Goal: Entertainment & Leisure: Browse casually

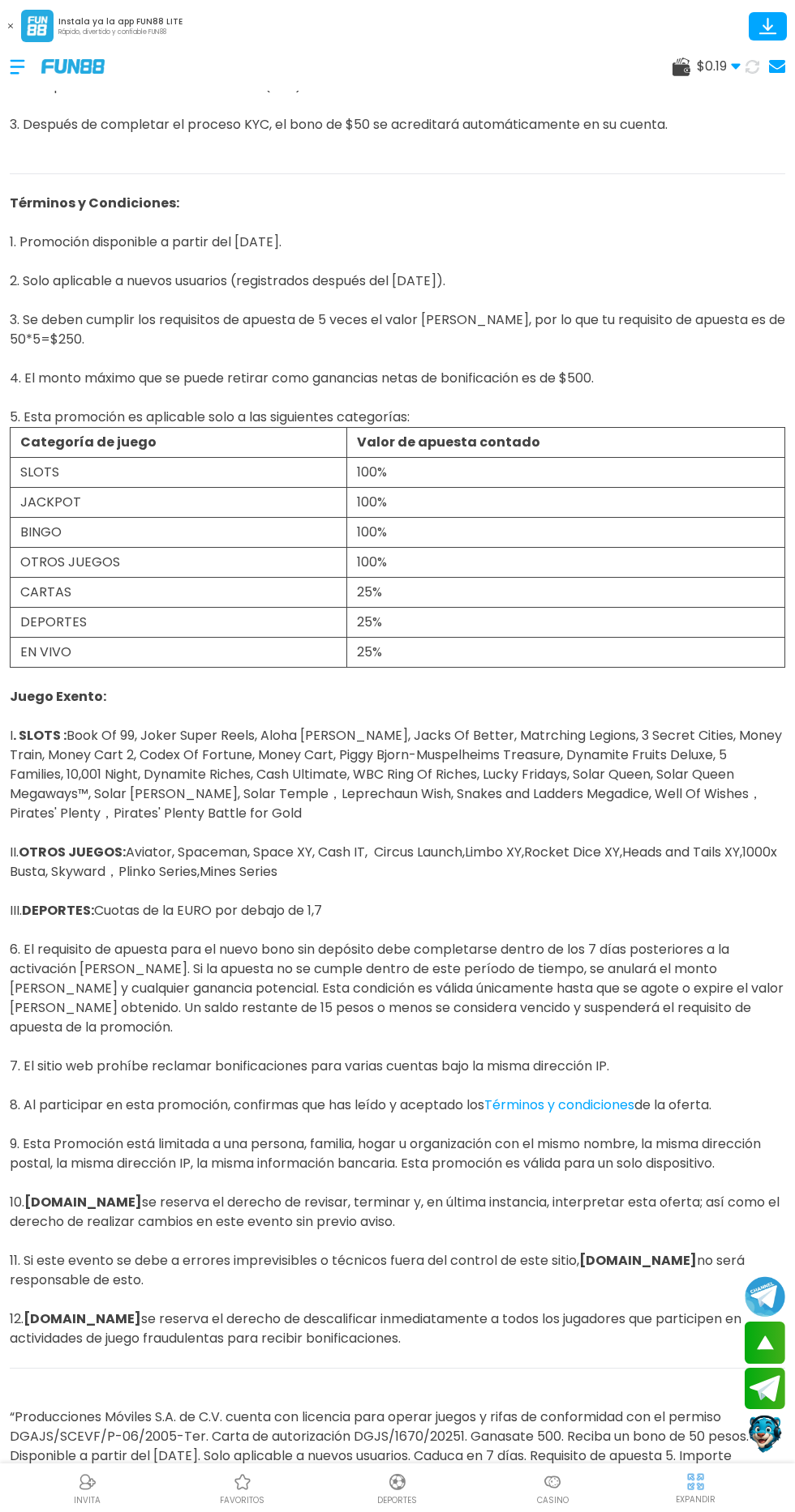
scroll to position [294, 0]
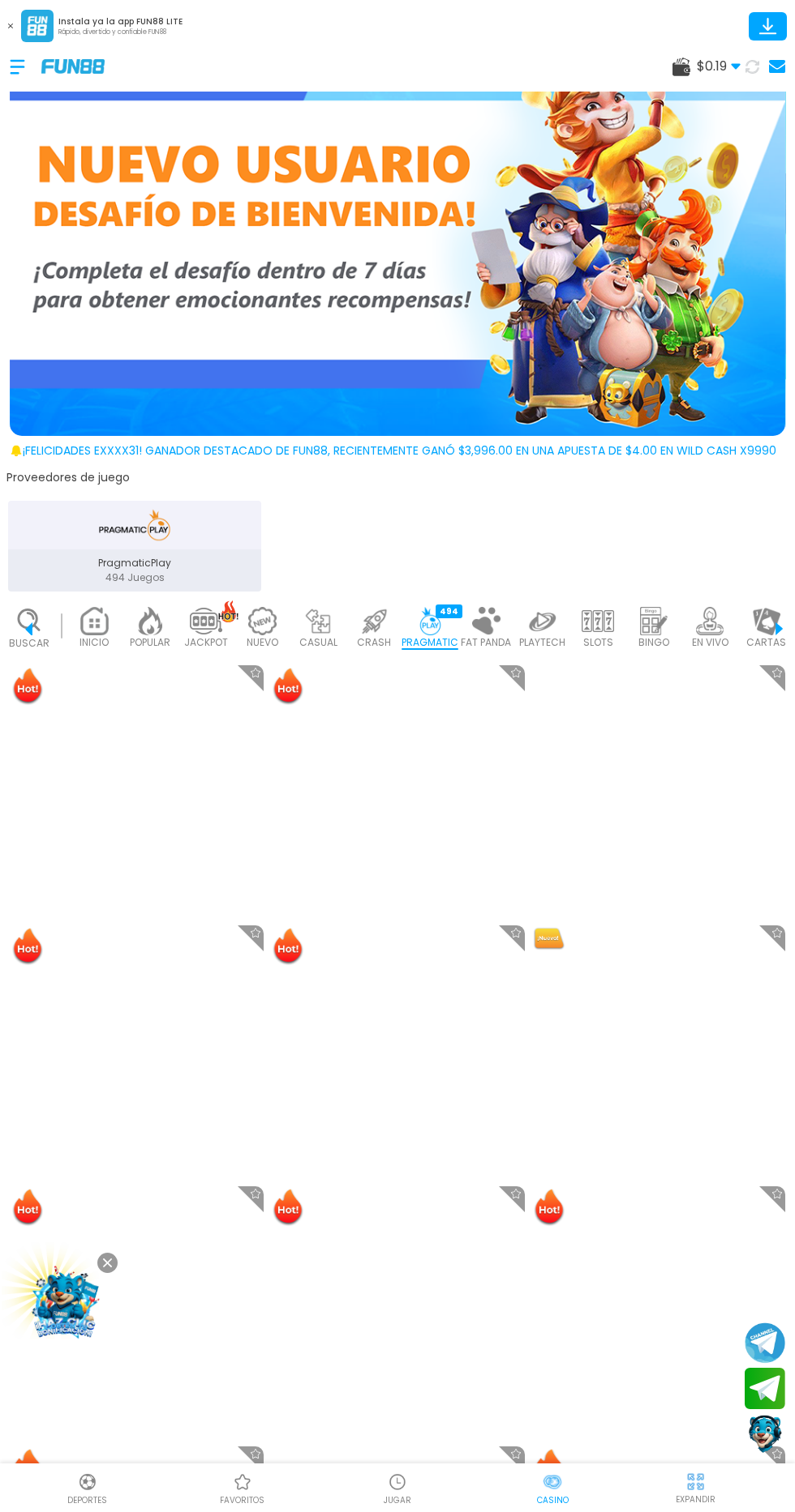
click at [699, 66] on span "$ 0.19" at bounding box center [718, 67] width 44 height 20
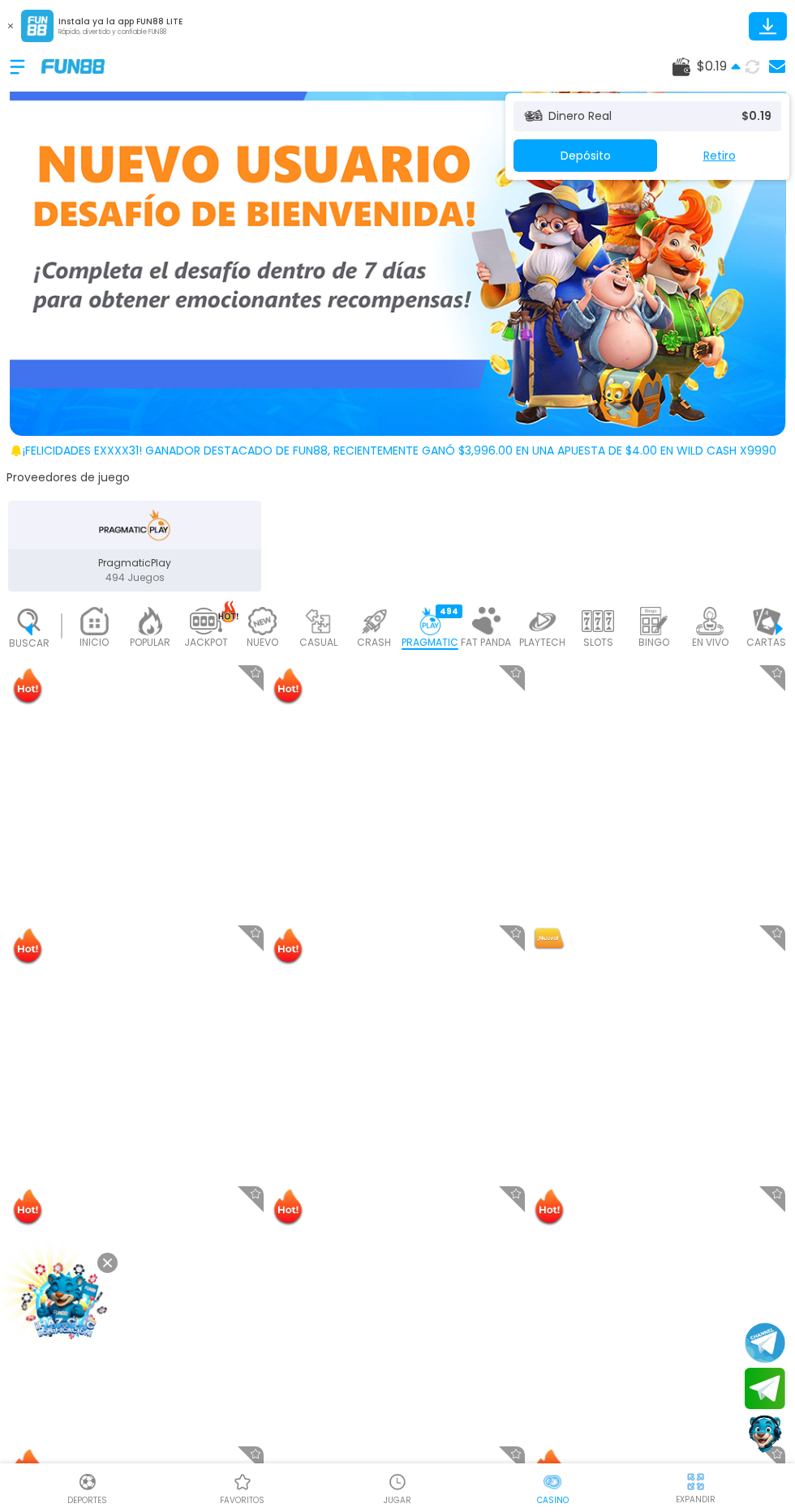
click at [611, 155] on button "Depósito" at bounding box center [584, 156] width 143 height 32
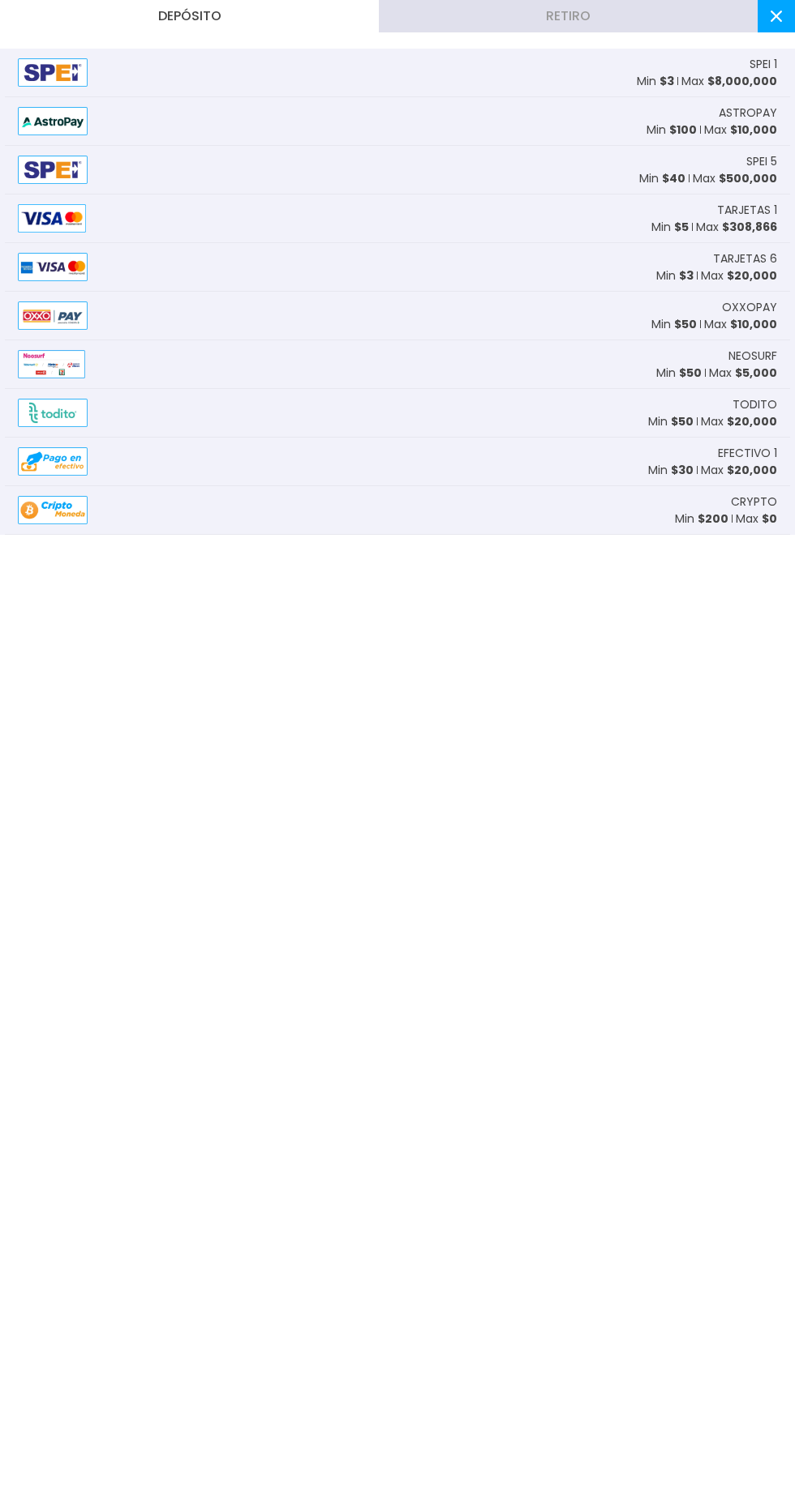
click at [35, 80] on img at bounding box center [52, 73] width 69 height 28
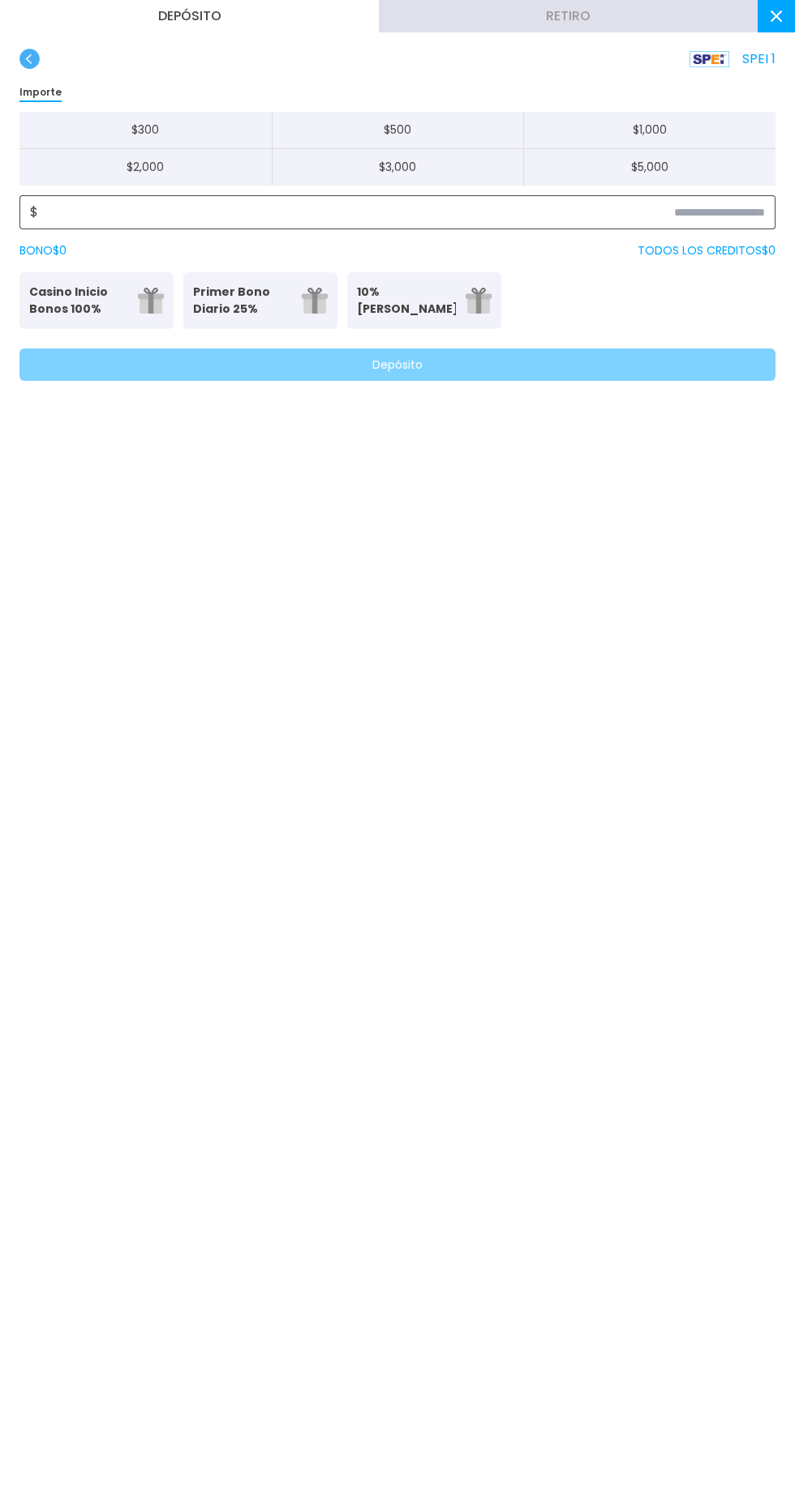
click at [96, 216] on input at bounding box center [401, 212] width 727 height 20
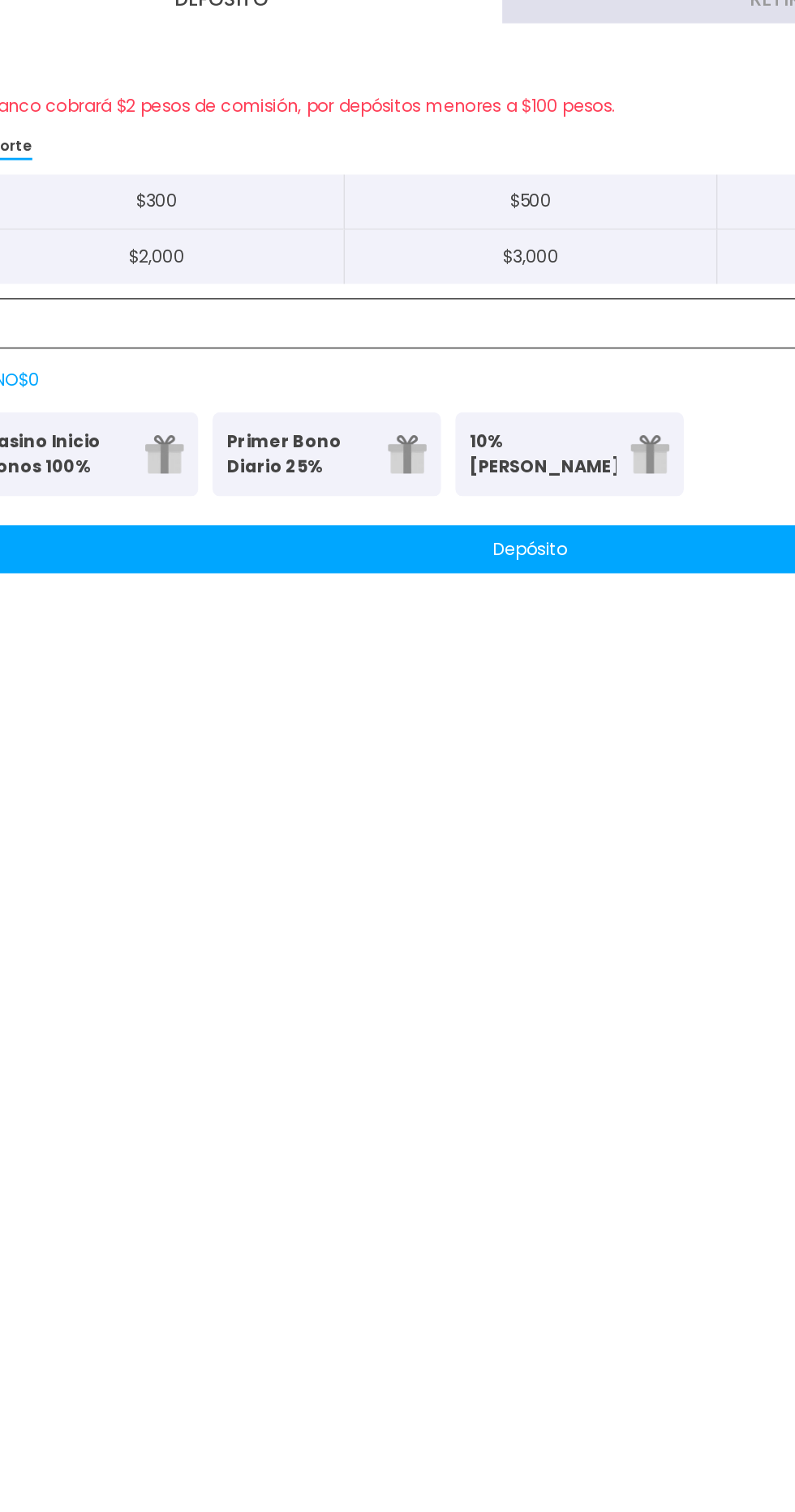
type input "**"
click at [514, 384] on button "Depósito" at bounding box center [398, 388] width 756 height 32
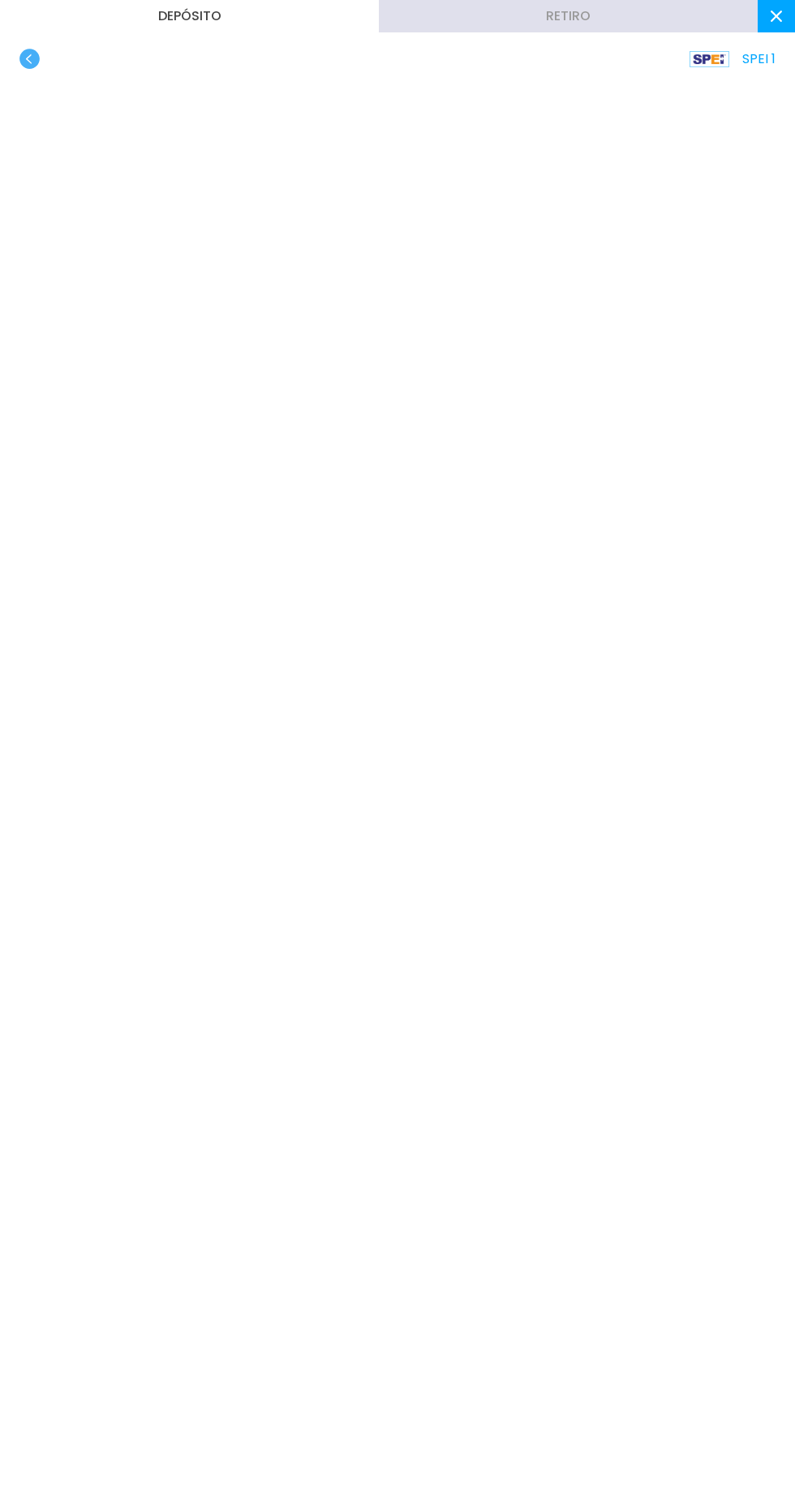
scroll to position [47, 0]
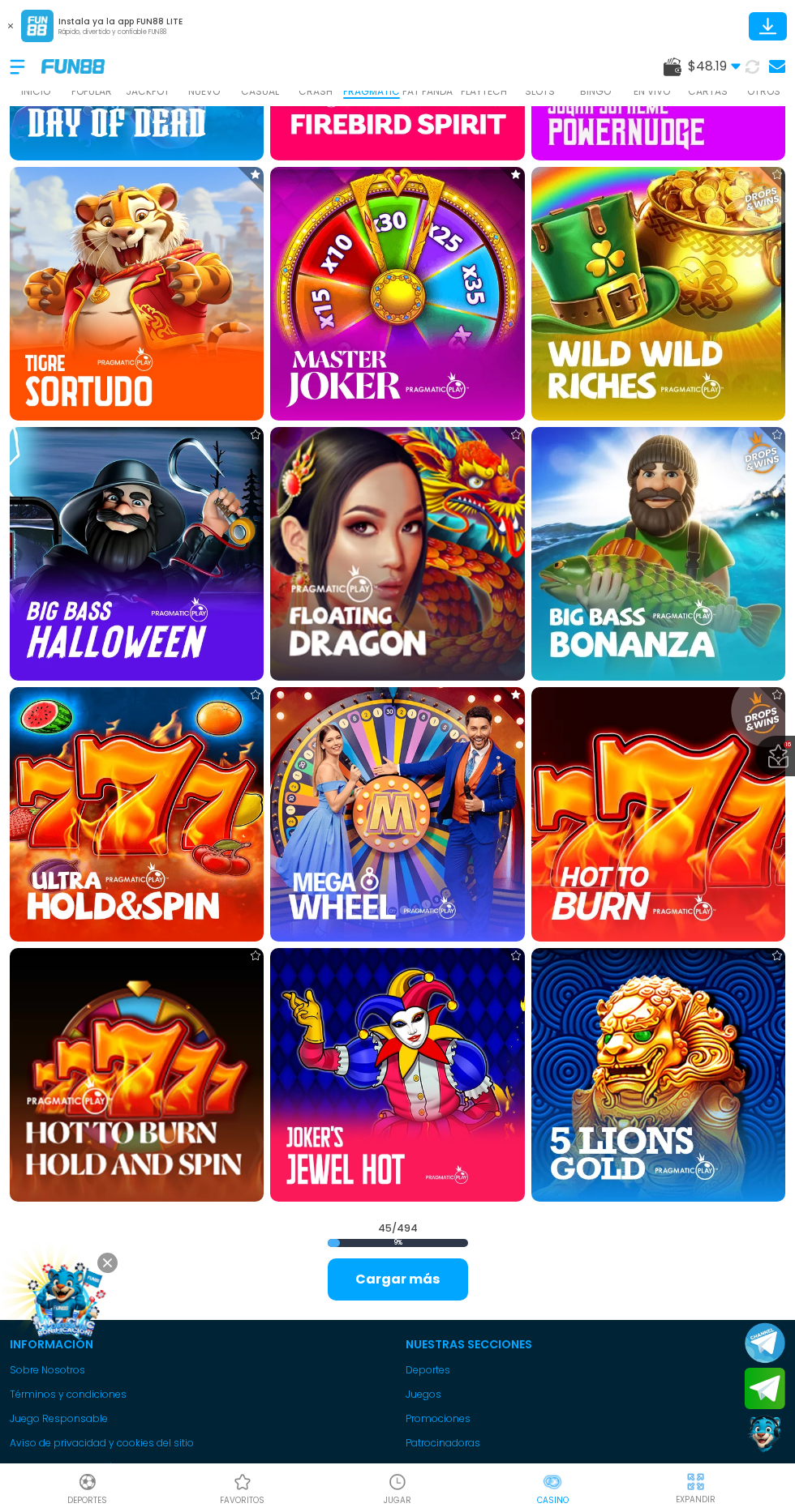
scroll to position [3380, 0]
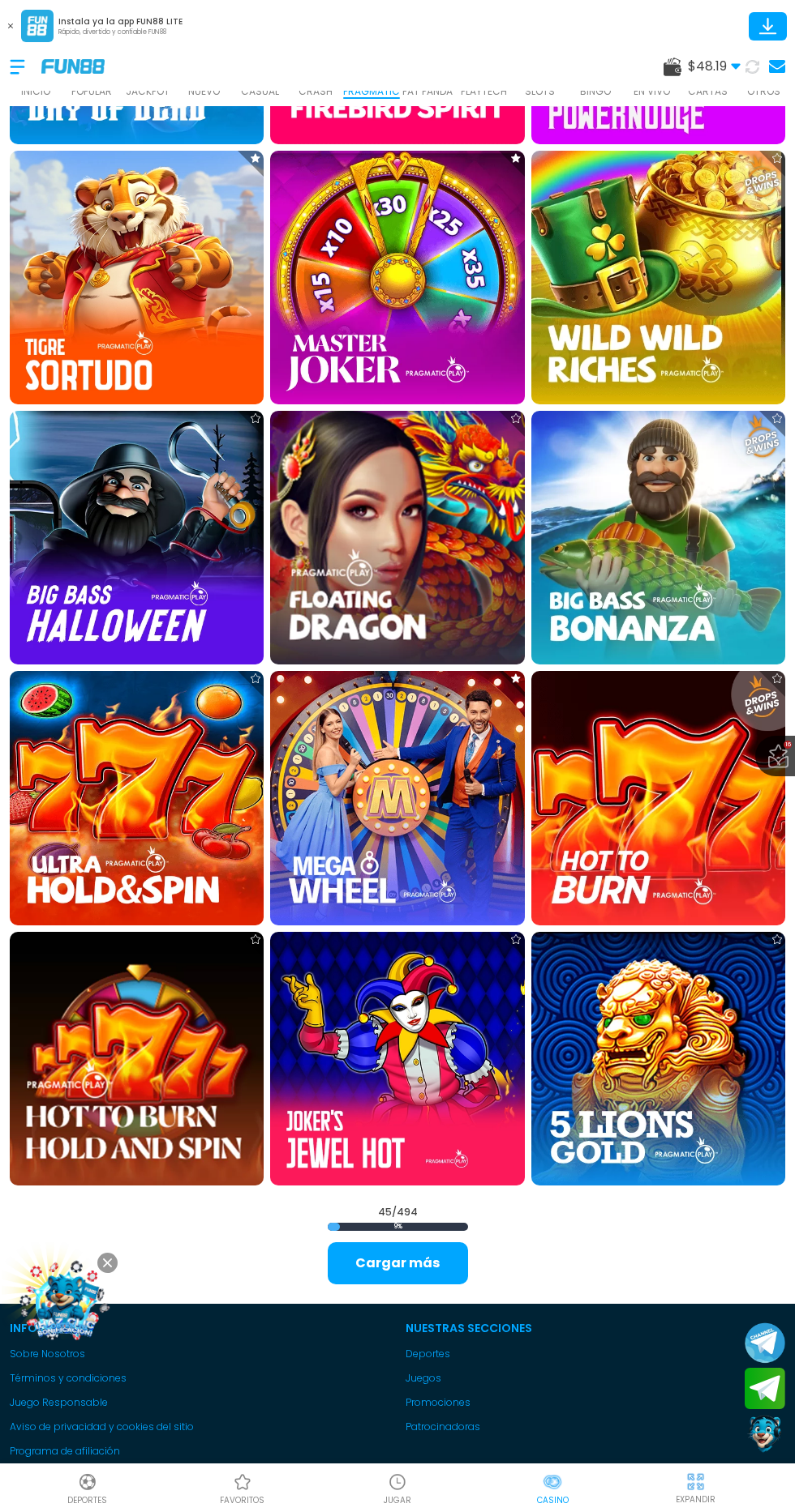
click at [126, 1099] on img at bounding box center [136, 1059] width 253 height 253
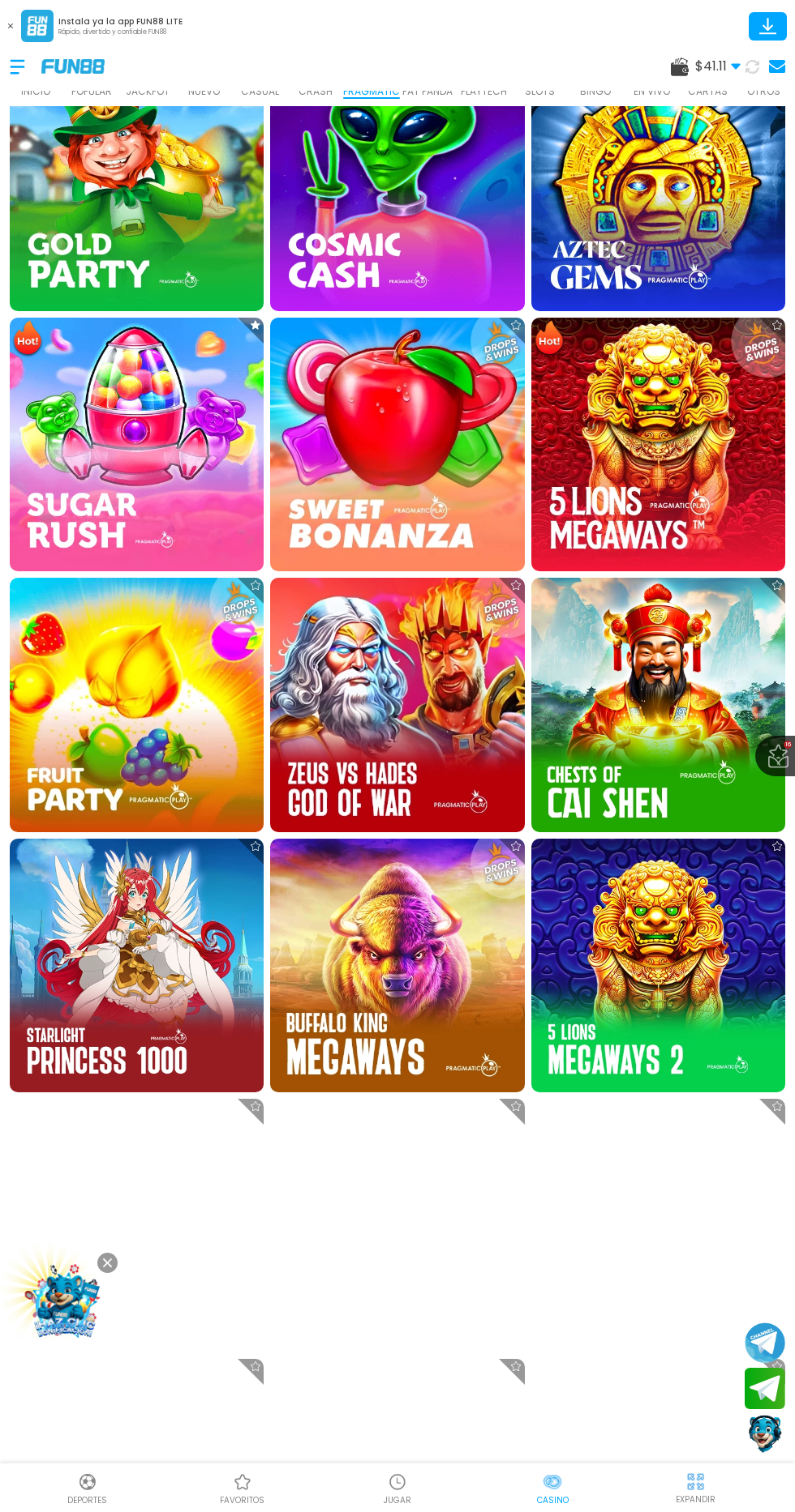
scroll to position [1143, 0]
